Goal: Task Accomplishment & Management: Manage account settings

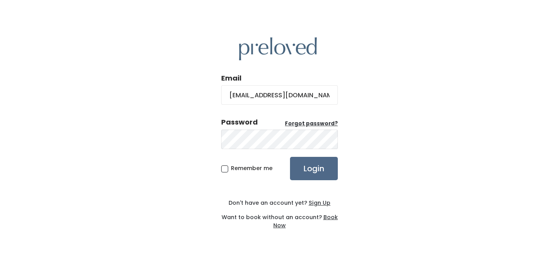
type input "krbroederlow@hotmail.com"
click at [290, 157] on input "Login" at bounding box center [314, 168] width 48 height 23
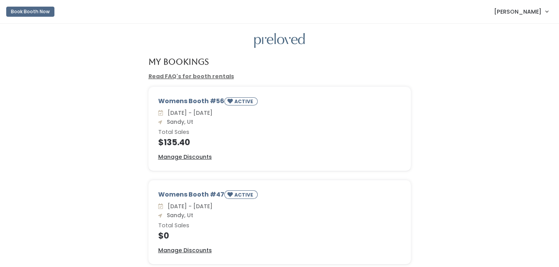
click at [535, 14] on span "[PERSON_NAME]" at bounding box center [517, 11] width 47 height 9
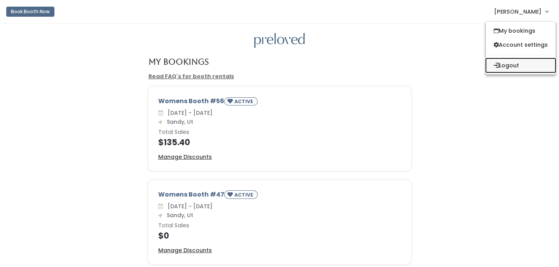
click at [512, 67] on button "Logout" at bounding box center [521, 65] width 70 height 14
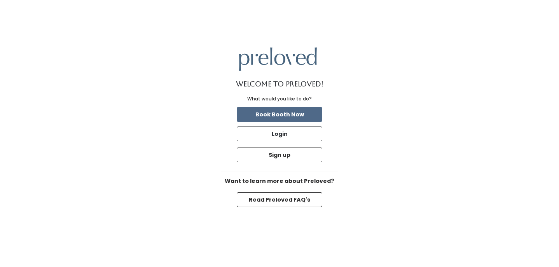
click at [40, 83] on div "Welcome to Preloved! What would you like to do? Book Booth Now Login Sign up Wa…" at bounding box center [279, 133] width 559 height 267
